Goal: Use online tool/utility: Utilize a website feature to perform a specific function

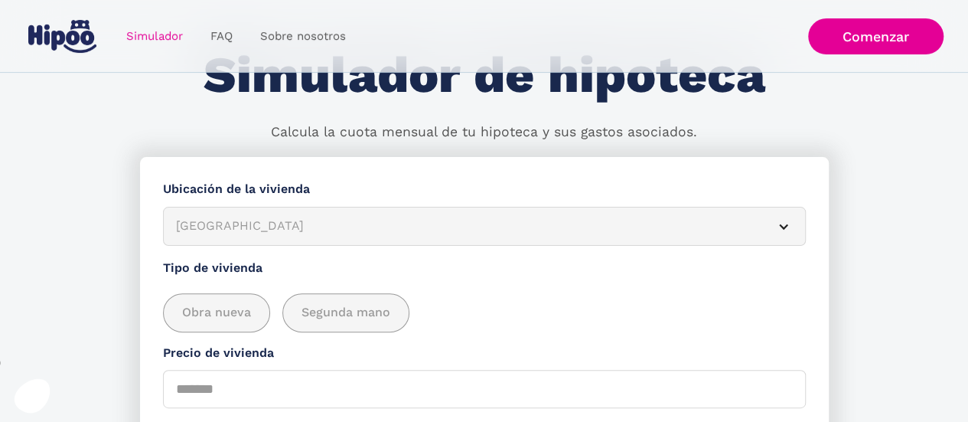
scroll to position [92, 0]
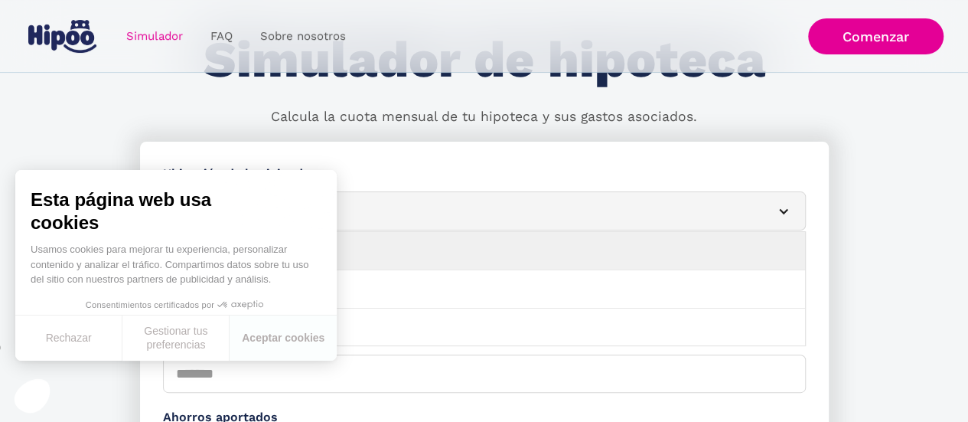
click at [785, 217] on article "[GEOGRAPHIC_DATA]" at bounding box center [484, 210] width 643 height 39
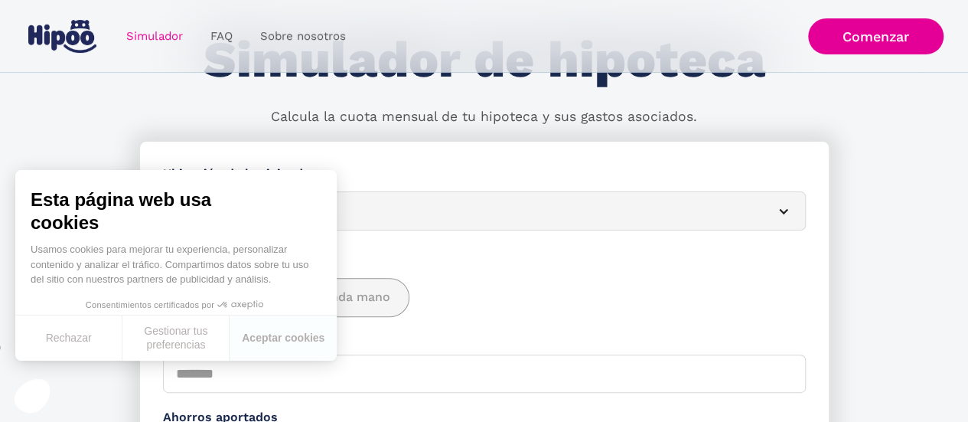
click at [579, 275] on div "Obra nueva Segunda mano" at bounding box center [484, 289] width 643 height 54
click at [253, 344] on button "Aceptar cookies" at bounding box center [283, 337] width 107 height 45
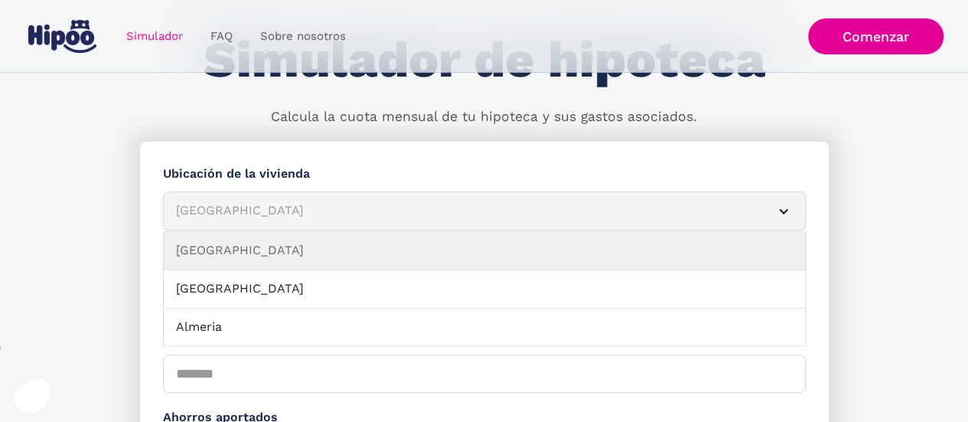
click at [294, 212] on div "[GEOGRAPHIC_DATA]" at bounding box center [466, 210] width 580 height 19
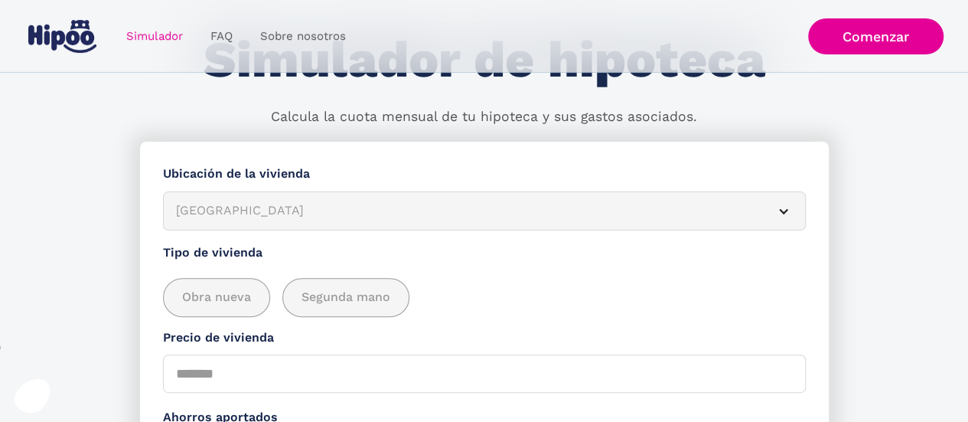
click at [294, 212] on div "[GEOGRAPHIC_DATA]" at bounding box center [466, 210] width 580 height 19
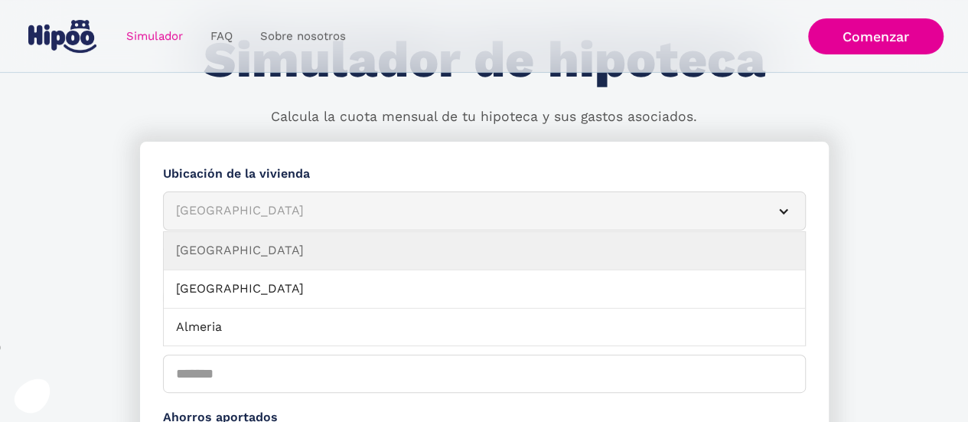
drag, startPoint x: 801, startPoint y: 249, endPoint x: 860, endPoint y: 316, distance: 89.5
click at [780, 220] on article "[GEOGRAPHIC_DATA]" at bounding box center [484, 210] width 643 height 39
click at [794, 211] on article "[GEOGRAPHIC_DATA]" at bounding box center [484, 210] width 643 height 39
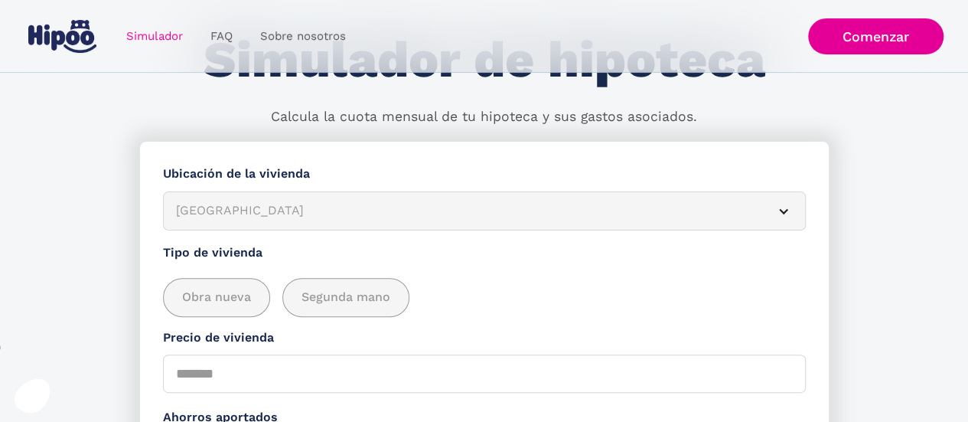
click at [782, 213] on div "Simulador Form" at bounding box center [784, 211] width 12 height 12
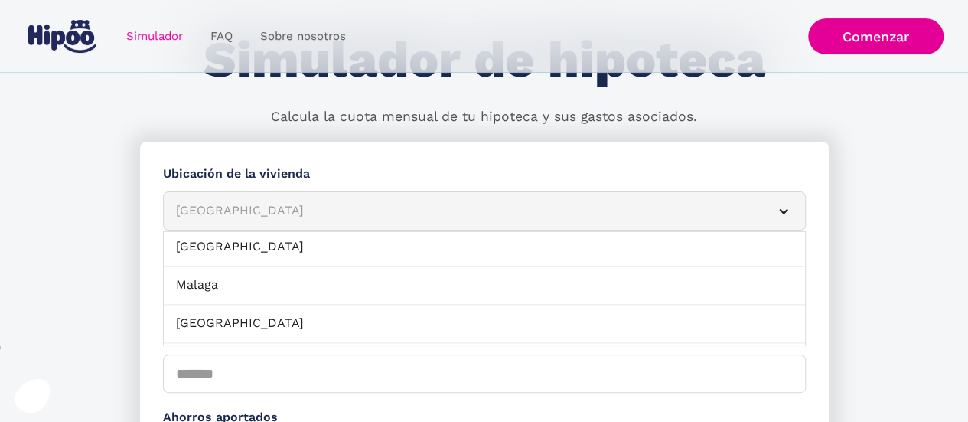
scroll to position [1040, 0]
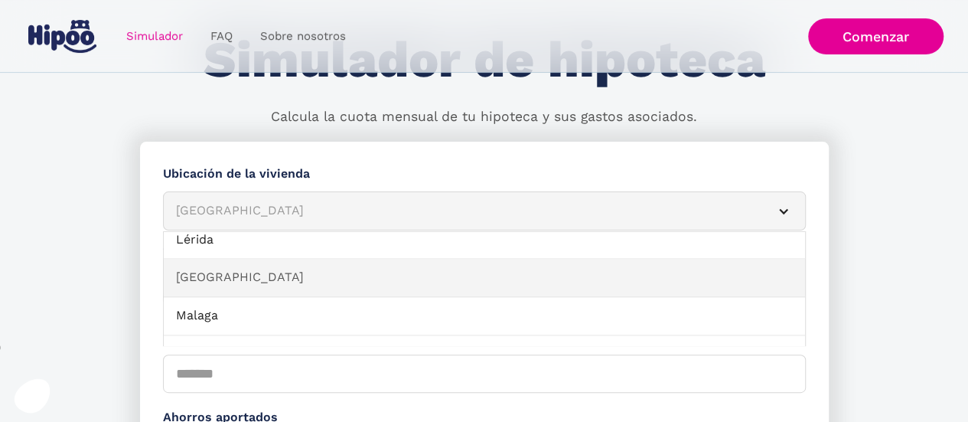
click at [737, 262] on link "[GEOGRAPHIC_DATA]" at bounding box center [484, 278] width 641 height 38
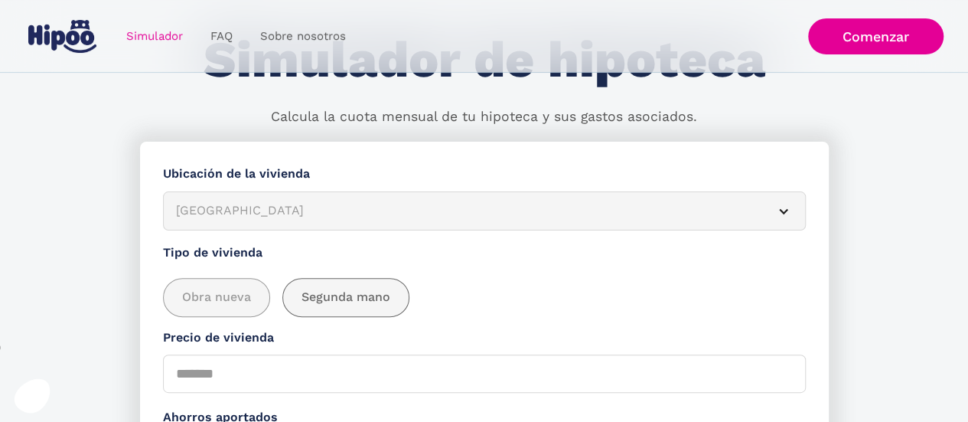
click at [353, 295] on span "Segunda mano" at bounding box center [346, 297] width 89 height 19
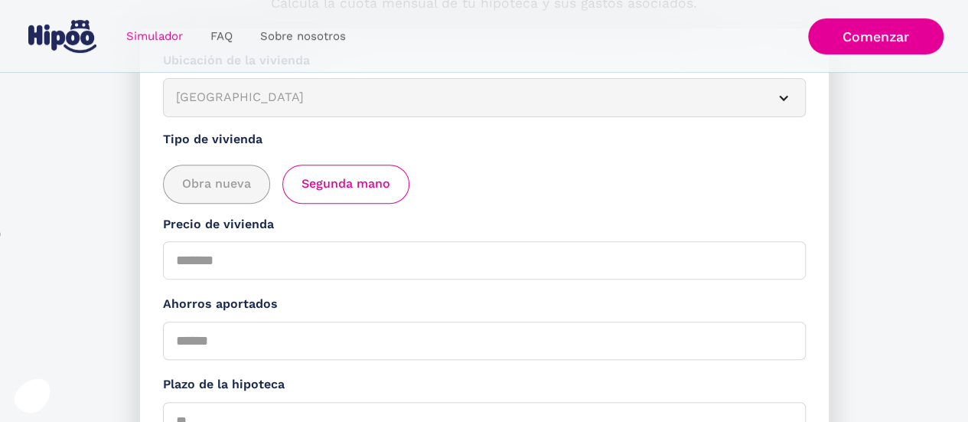
scroll to position [214, 0]
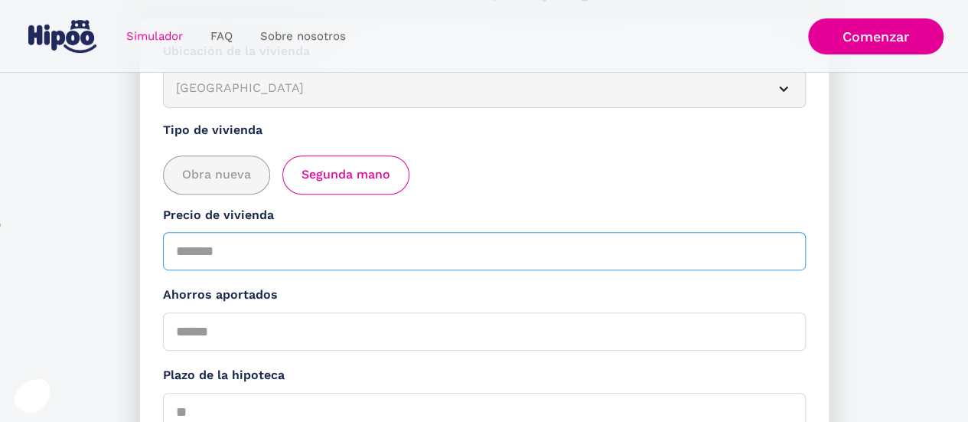
click at [181, 253] on input "Precio de vivienda" at bounding box center [484, 251] width 643 height 38
type input "*"
type input "******"
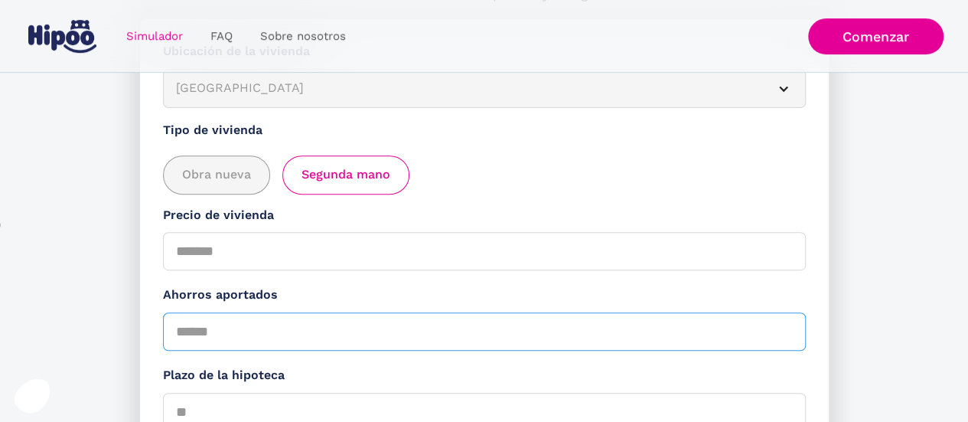
click at [238, 331] on input "Ahorros aportados" at bounding box center [484, 331] width 643 height 38
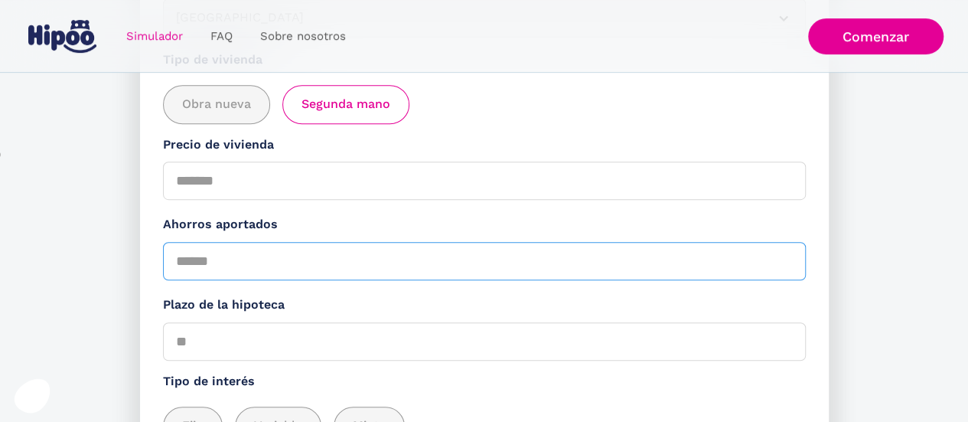
scroll to position [306, 0]
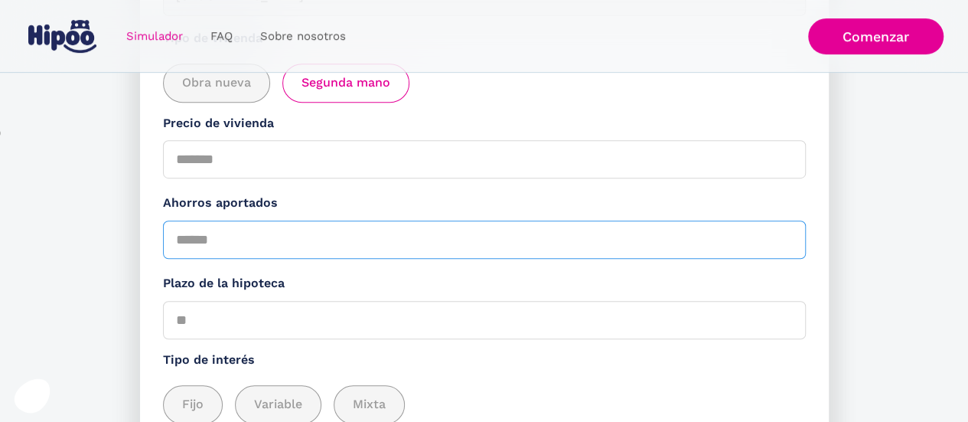
type input "******"
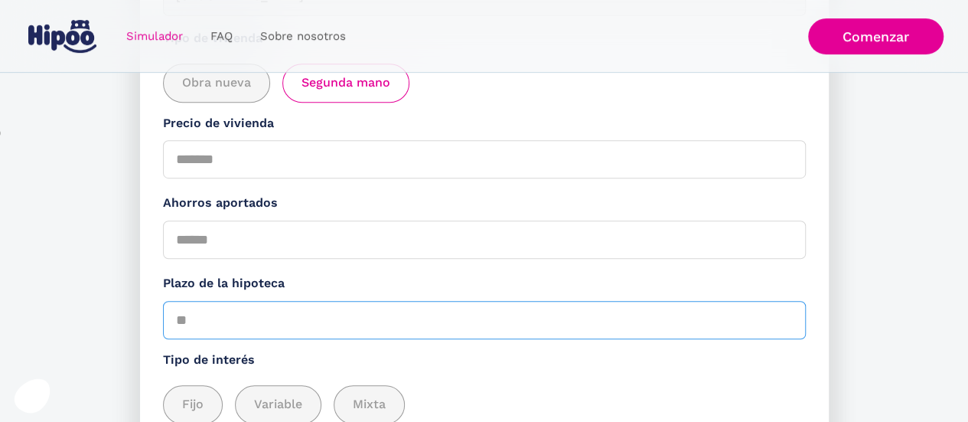
click at [208, 325] on input "Plazo de la hipoteca" at bounding box center [484, 320] width 643 height 38
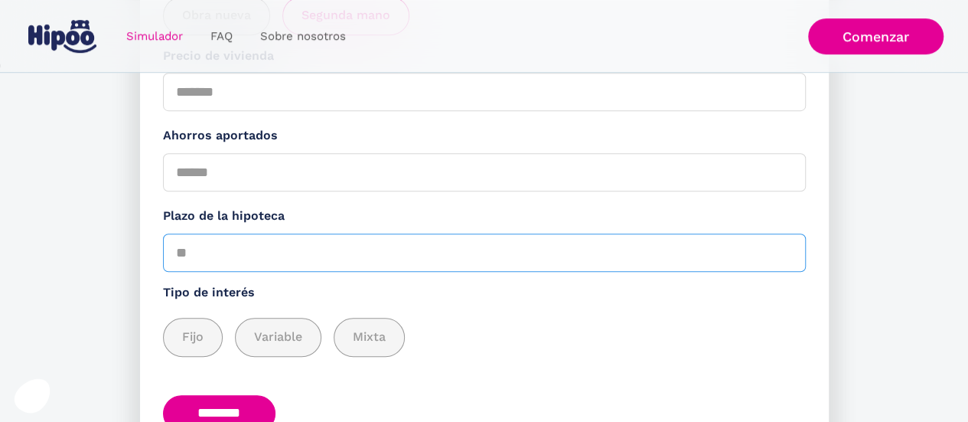
scroll to position [398, 0]
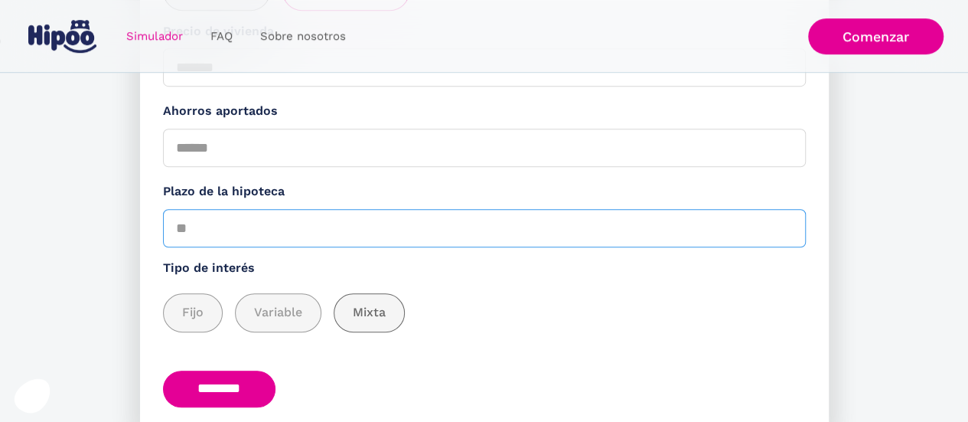
type input "**"
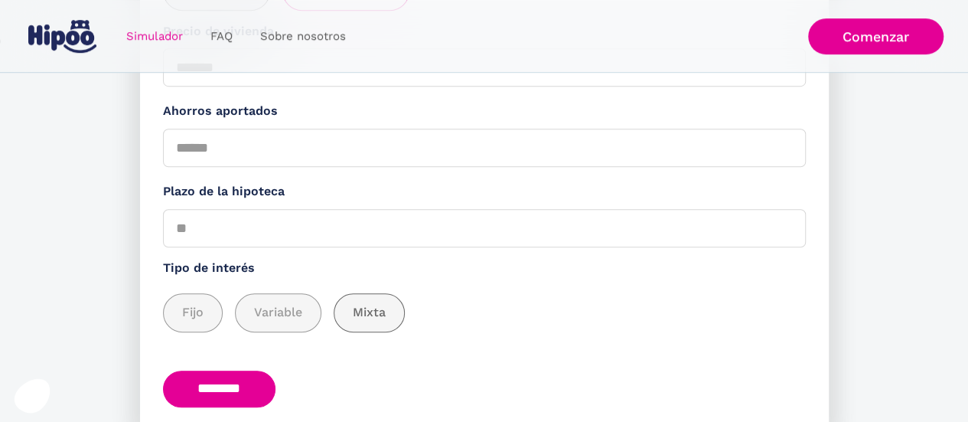
click at [372, 318] on span "Mixta" at bounding box center [369, 312] width 33 height 19
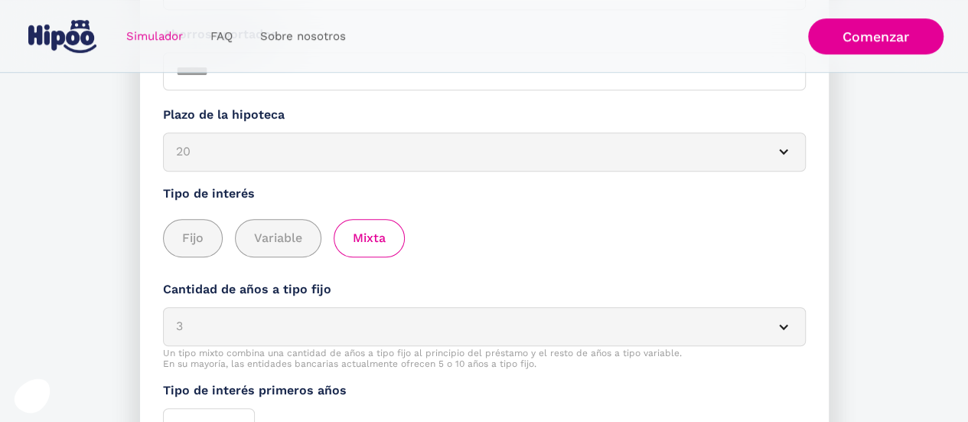
scroll to position [490, 0]
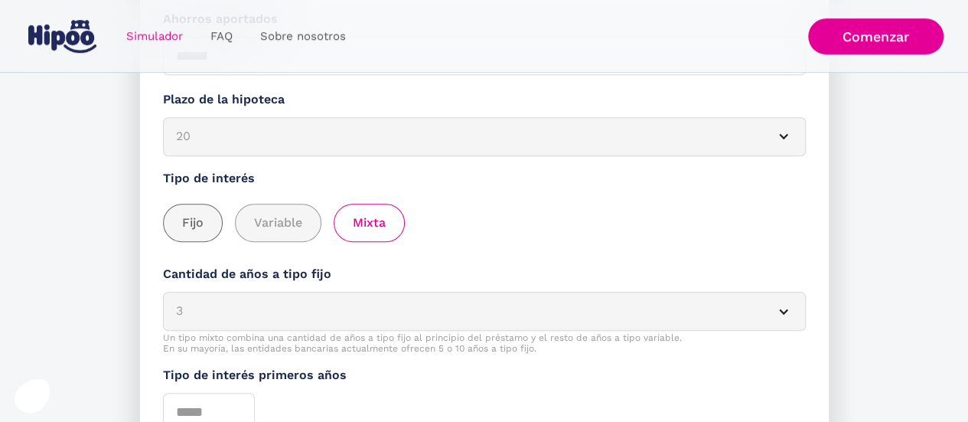
click at [194, 223] on span "Fijo" at bounding box center [192, 223] width 21 height 19
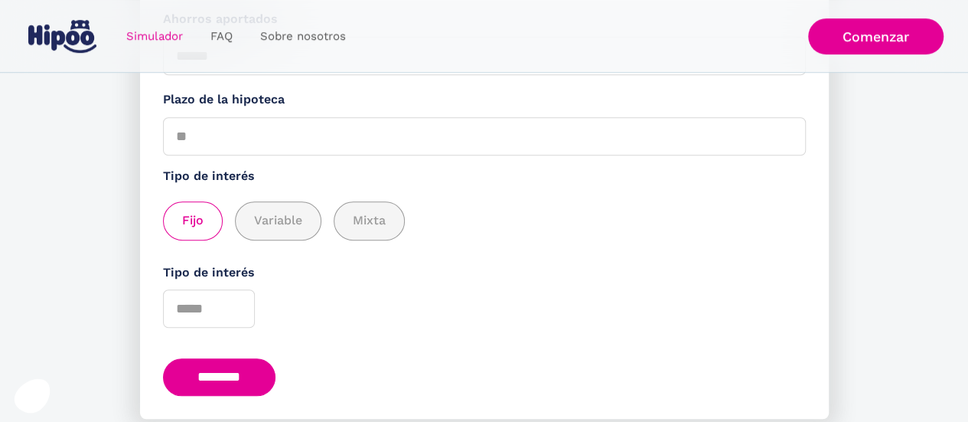
click at [219, 383] on input "********" at bounding box center [219, 376] width 113 height 37
type input "*"
click at [215, 378] on input "********" at bounding box center [219, 376] width 113 height 37
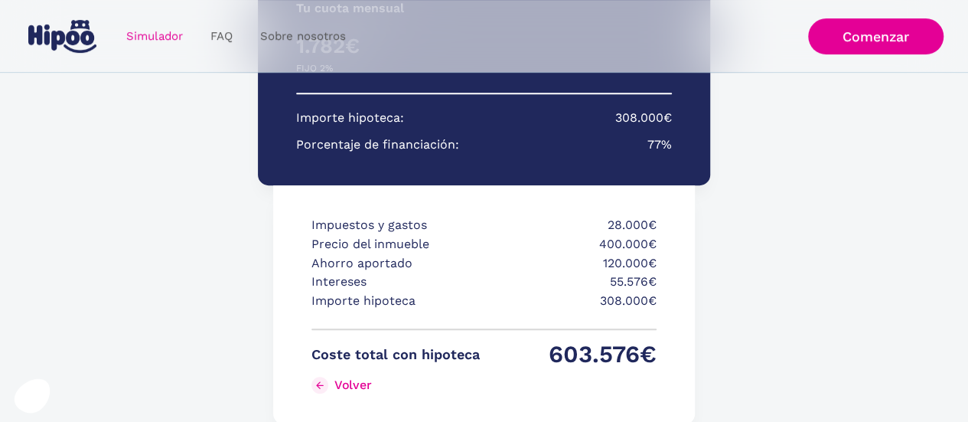
scroll to position [347, 0]
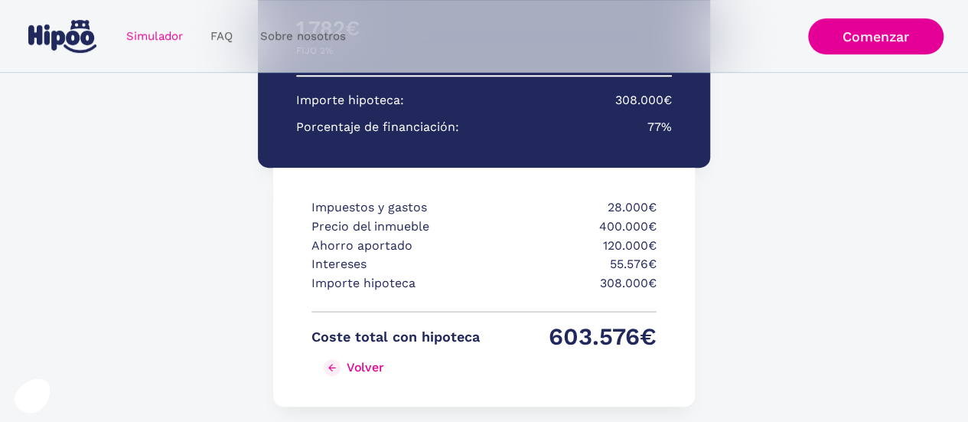
click at [361, 365] on div "Volver" at bounding box center [365, 367] width 37 height 15
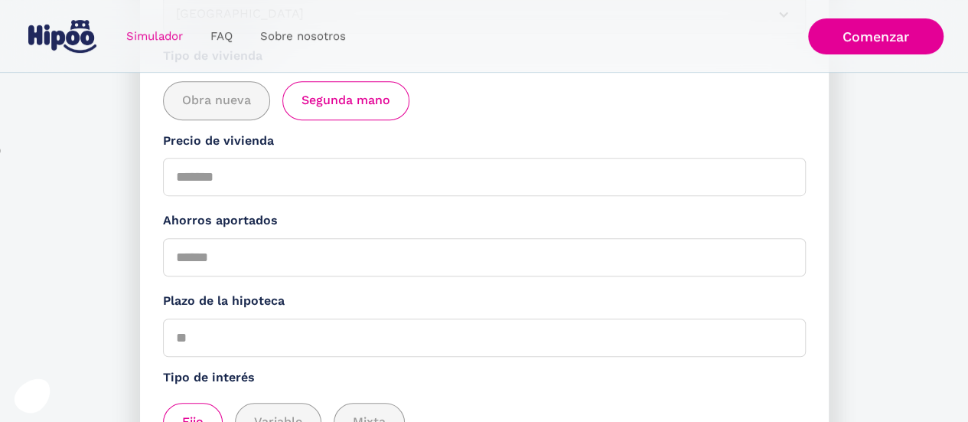
scroll to position [324, 0]
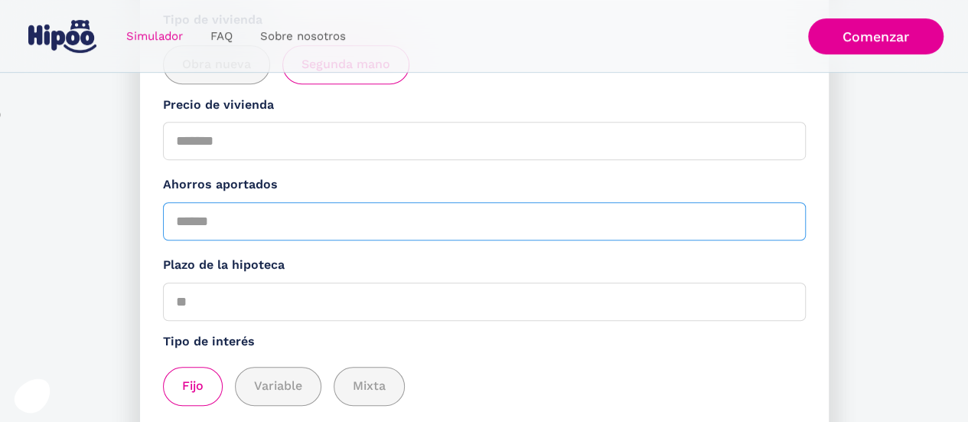
click at [195, 221] on input "******" at bounding box center [484, 221] width 643 height 38
type input "******"
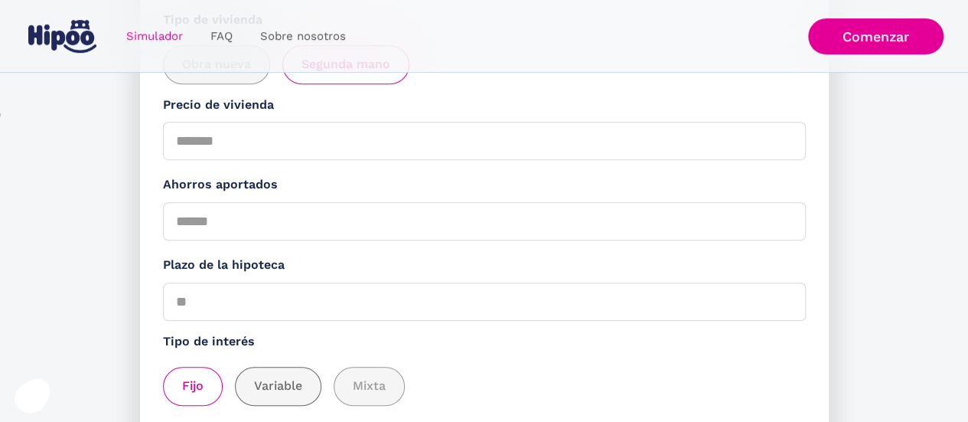
click at [280, 396] on span "Variable" at bounding box center [278, 386] width 48 height 19
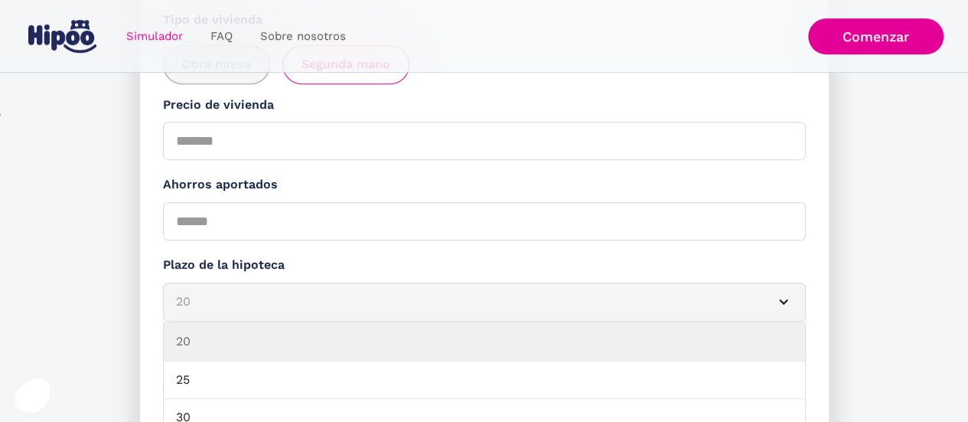
click at [784, 305] on div "Simulador Form" at bounding box center [784, 301] width 12 height 12
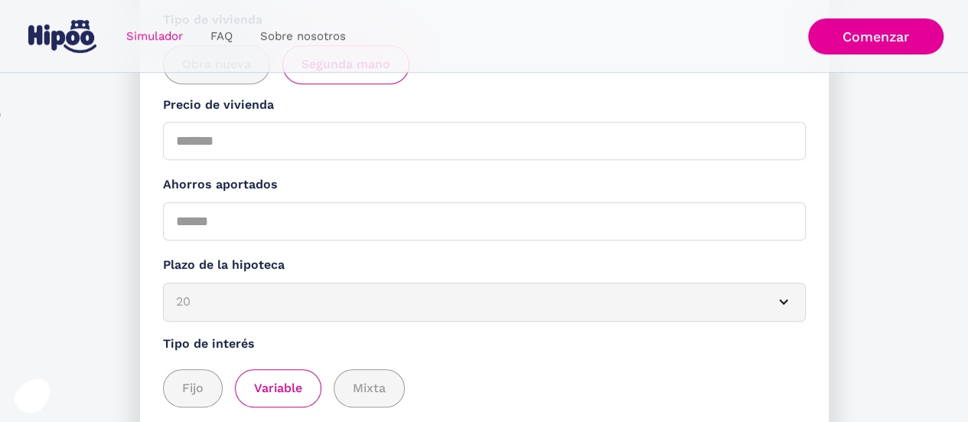
click at [784, 305] on div "Simulador Form" at bounding box center [784, 301] width 12 height 12
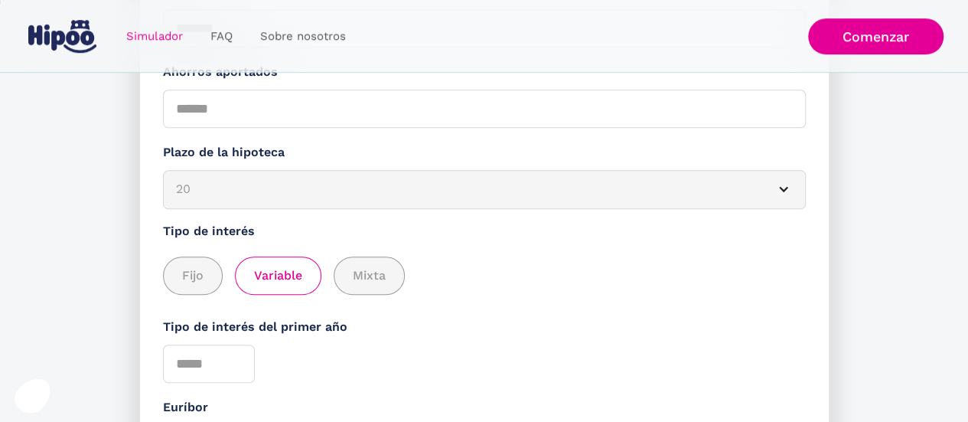
scroll to position [467, 0]
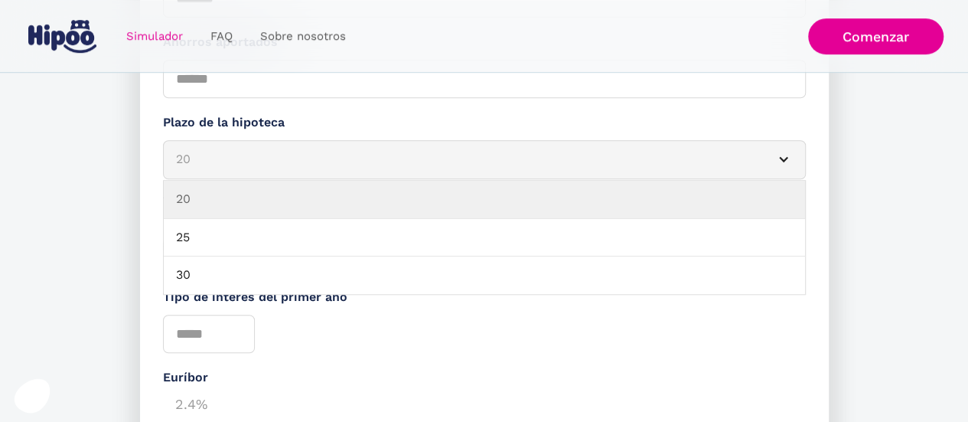
click at [781, 163] on div "Simulador Form" at bounding box center [784, 159] width 12 height 12
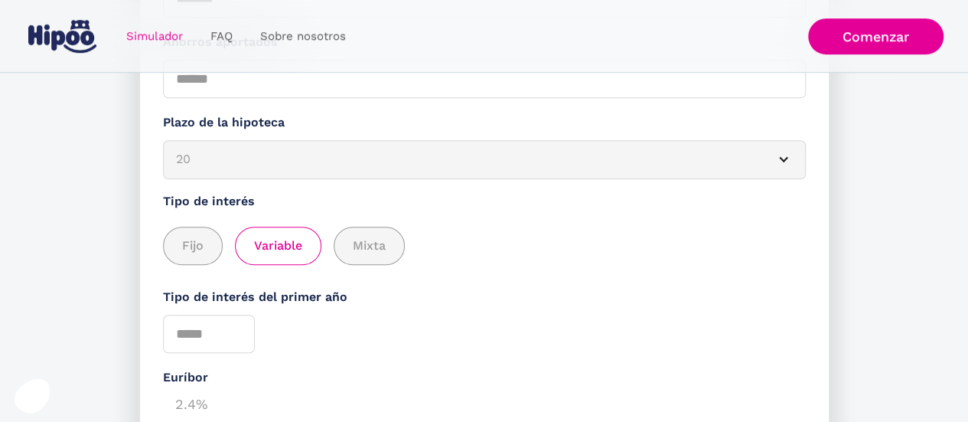
click at [781, 163] on div "Simulador Form" at bounding box center [784, 159] width 12 height 12
click at [194, 244] on span "Fijo" at bounding box center [192, 245] width 21 height 19
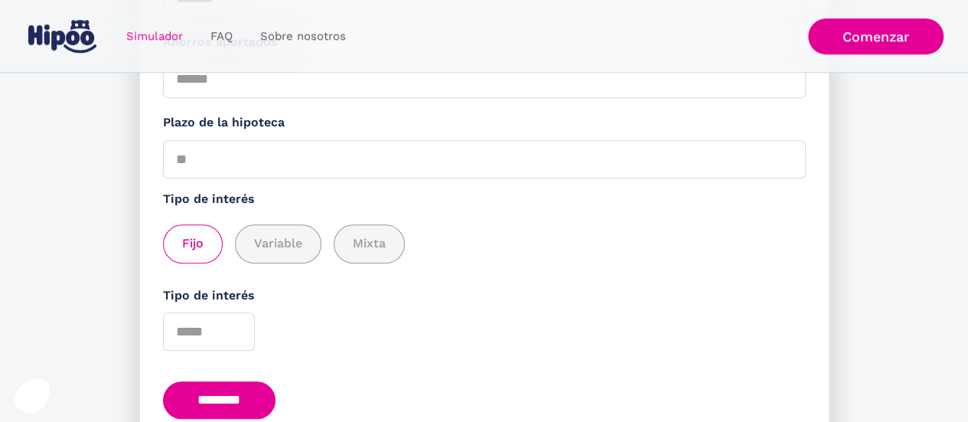
click at [271, 405] on input "********" at bounding box center [219, 399] width 113 height 37
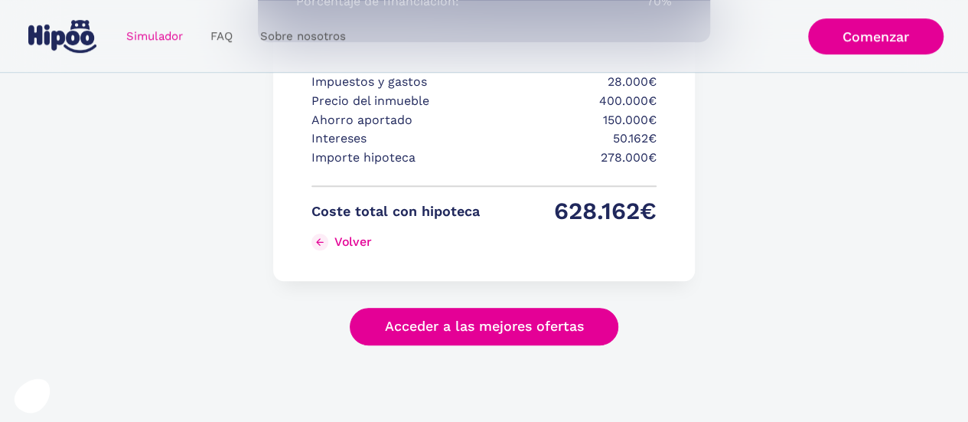
scroll to position [481, 0]
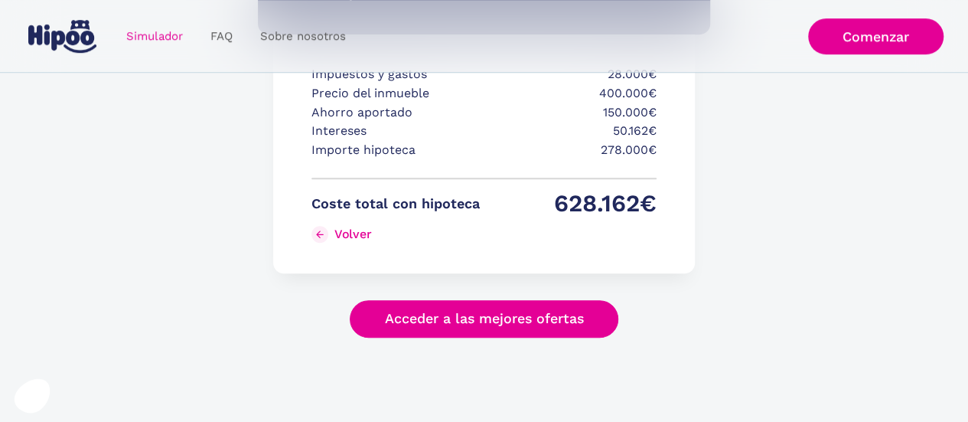
scroll to position [467, 0]
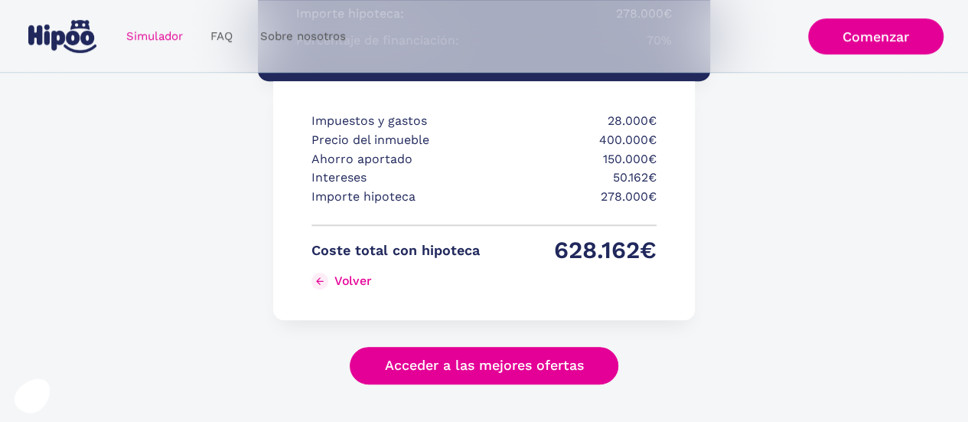
scroll to position [481, 0]
